Goal: Check status: Check status

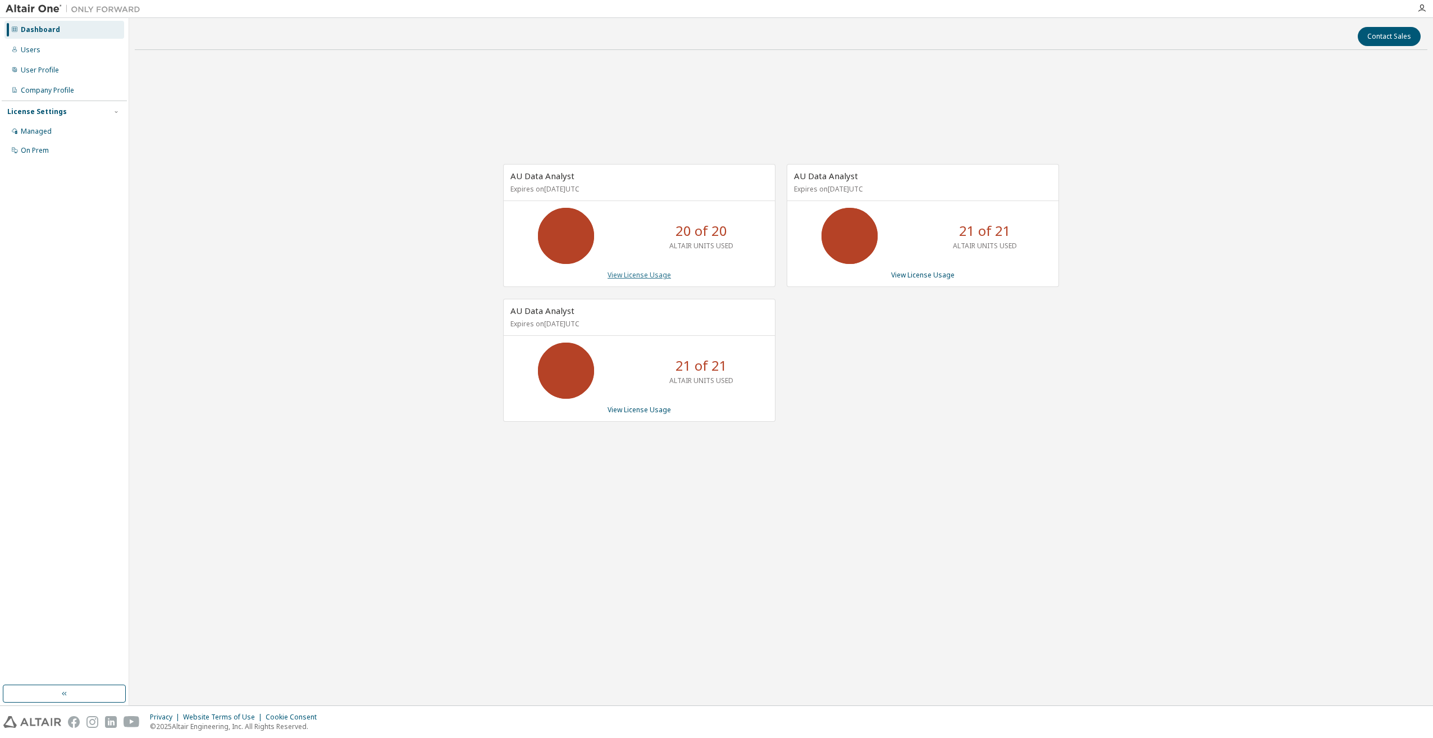
click at [640, 277] on link "View License Usage" at bounding box center [639, 275] width 63 height 10
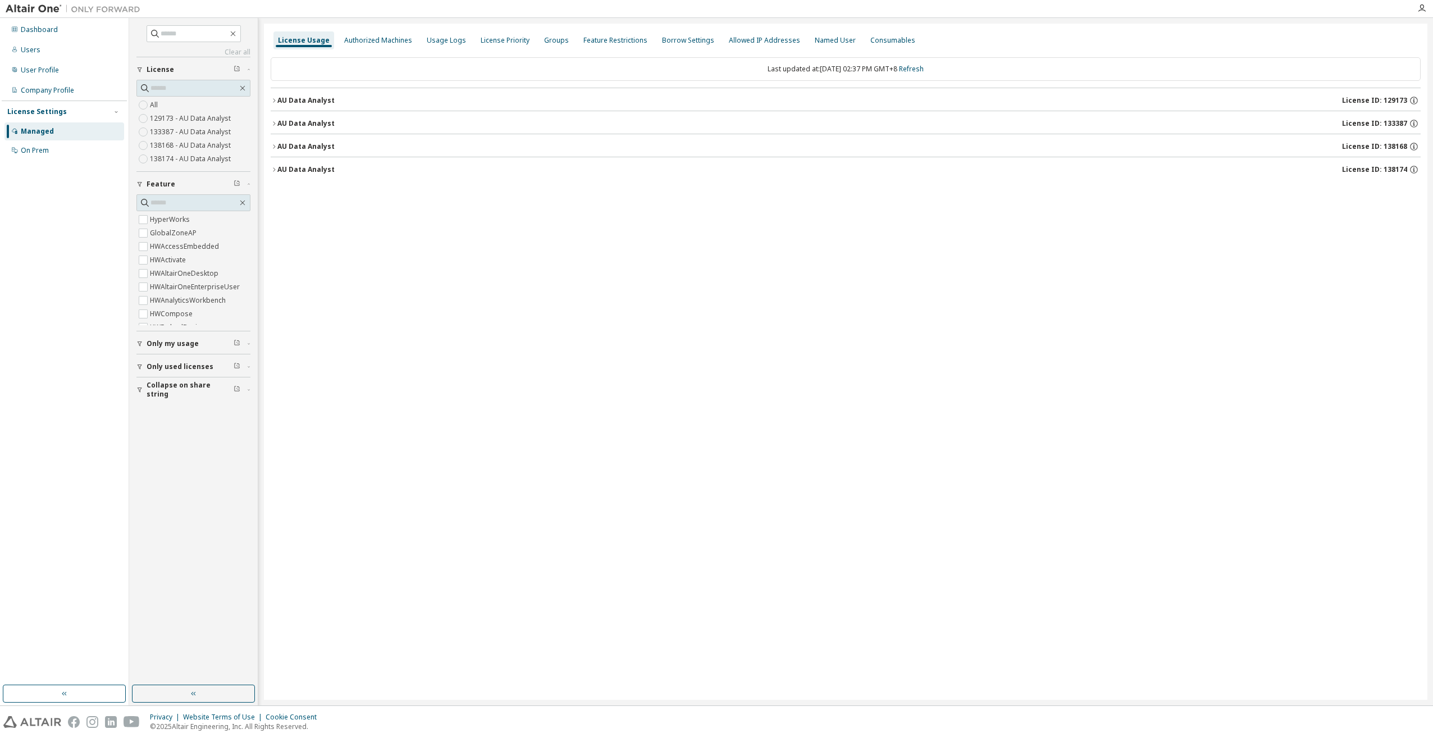
click at [273, 125] on icon "button" at bounding box center [274, 123] width 7 height 7
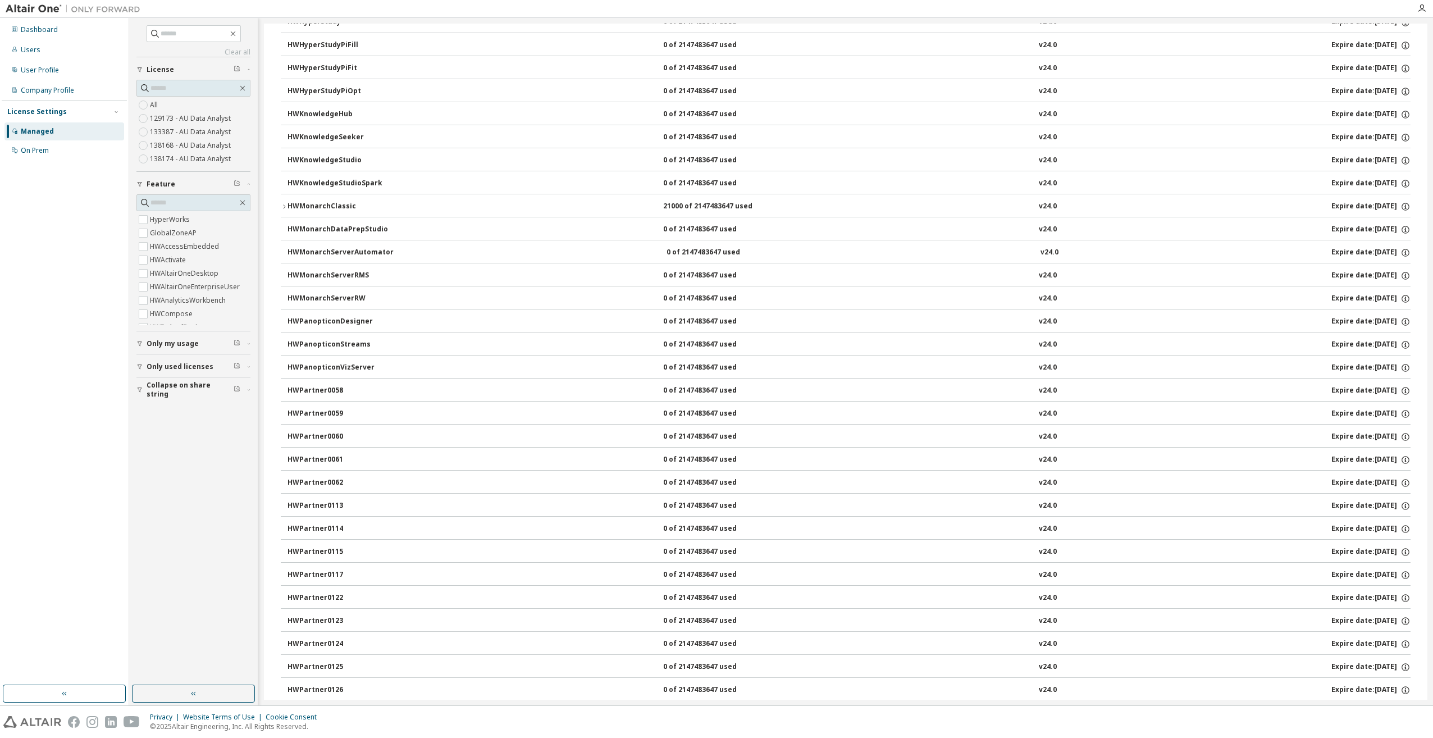
scroll to position [464, 0]
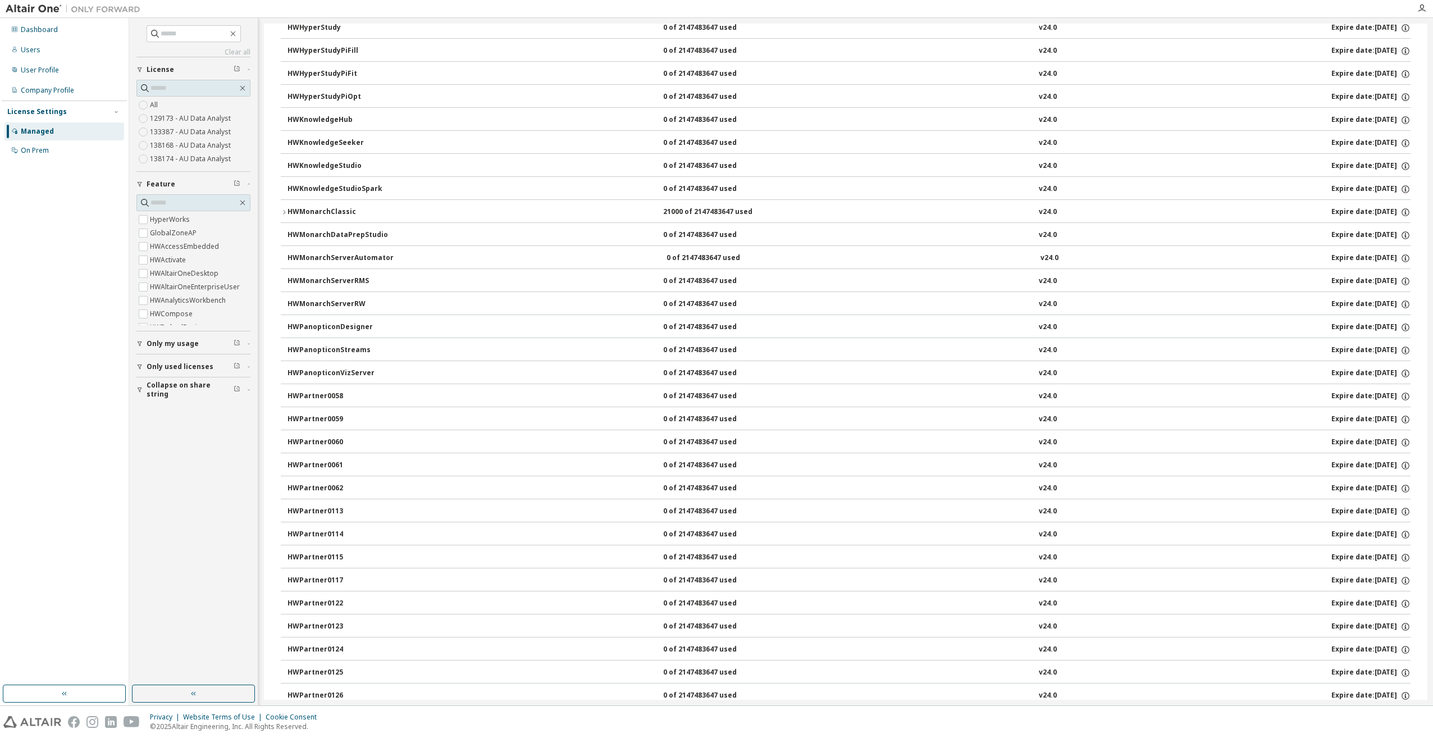
click at [286, 211] on icon "button" at bounding box center [284, 212] width 7 height 7
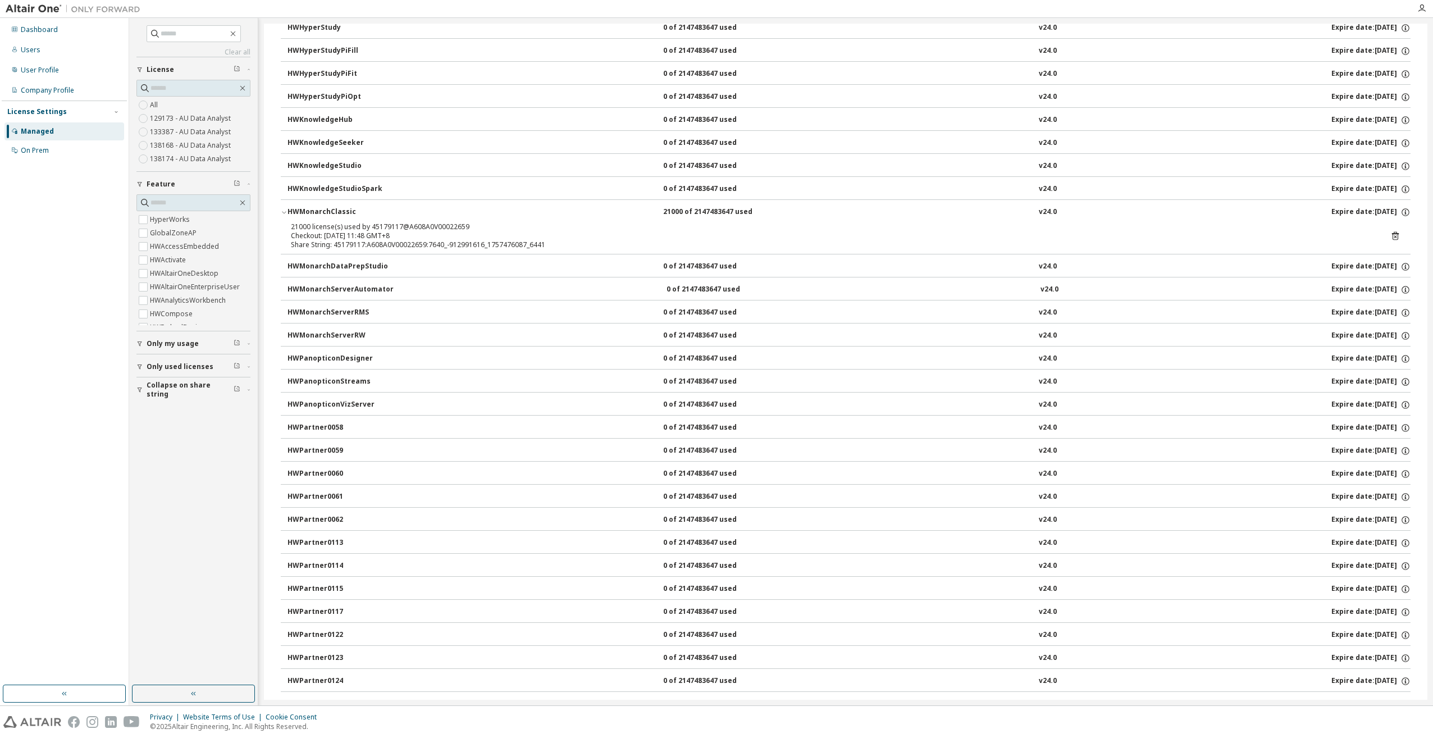
click at [1390, 231] on icon at bounding box center [1395, 236] width 10 height 10
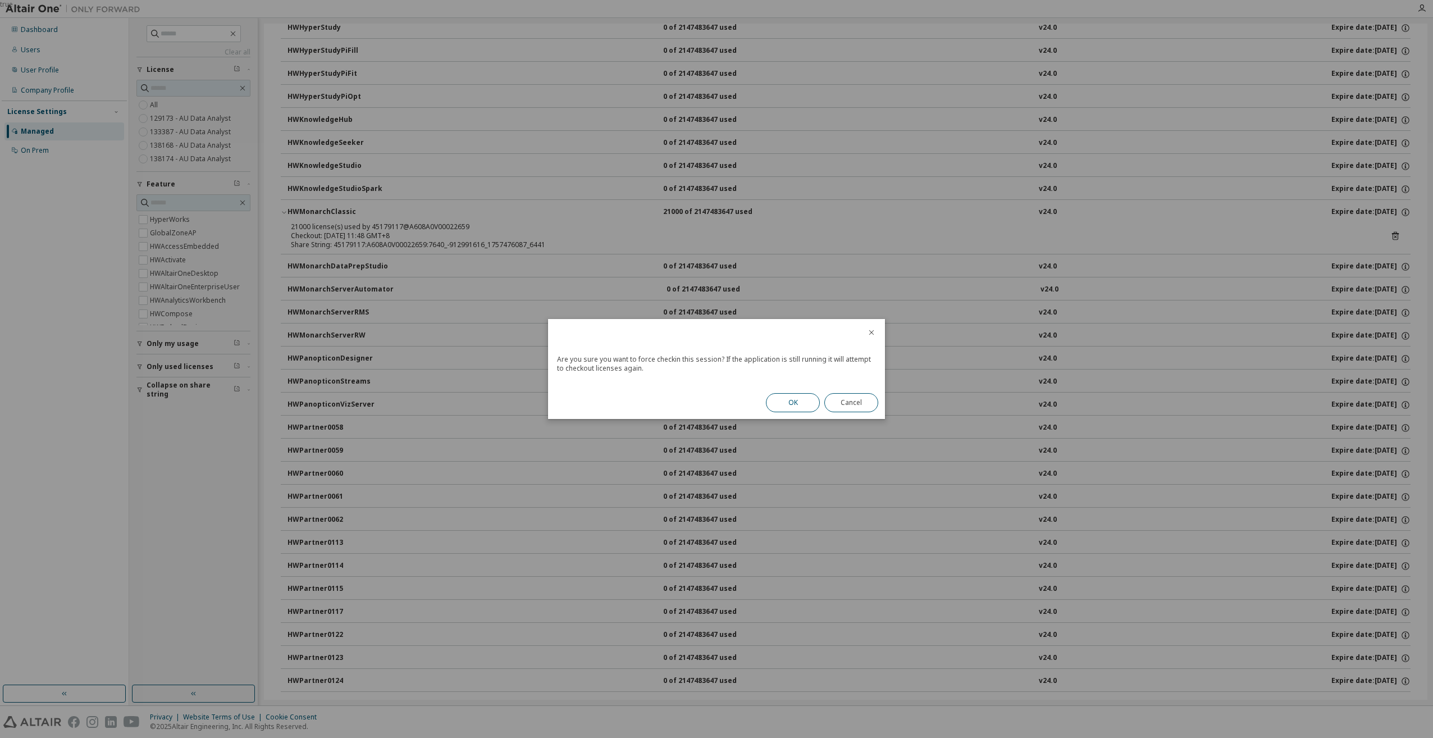
click at [788, 405] on button "OK" at bounding box center [793, 402] width 54 height 19
click at [844, 405] on button "Close" at bounding box center [851, 399] width 54 height 19
